Goal: Information Seeking & Learning: Find specific page/section

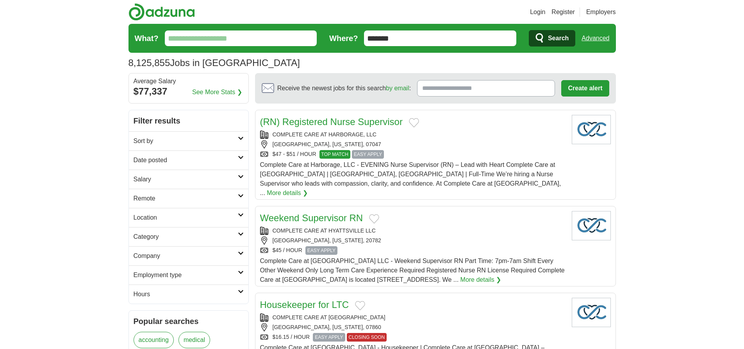
type input "*******"
click at [595, 38] on link "Advanced" at bounding box center [595, 38] width 28 height 16
